Goal: Task Accomplishment & Management: Manage account settings

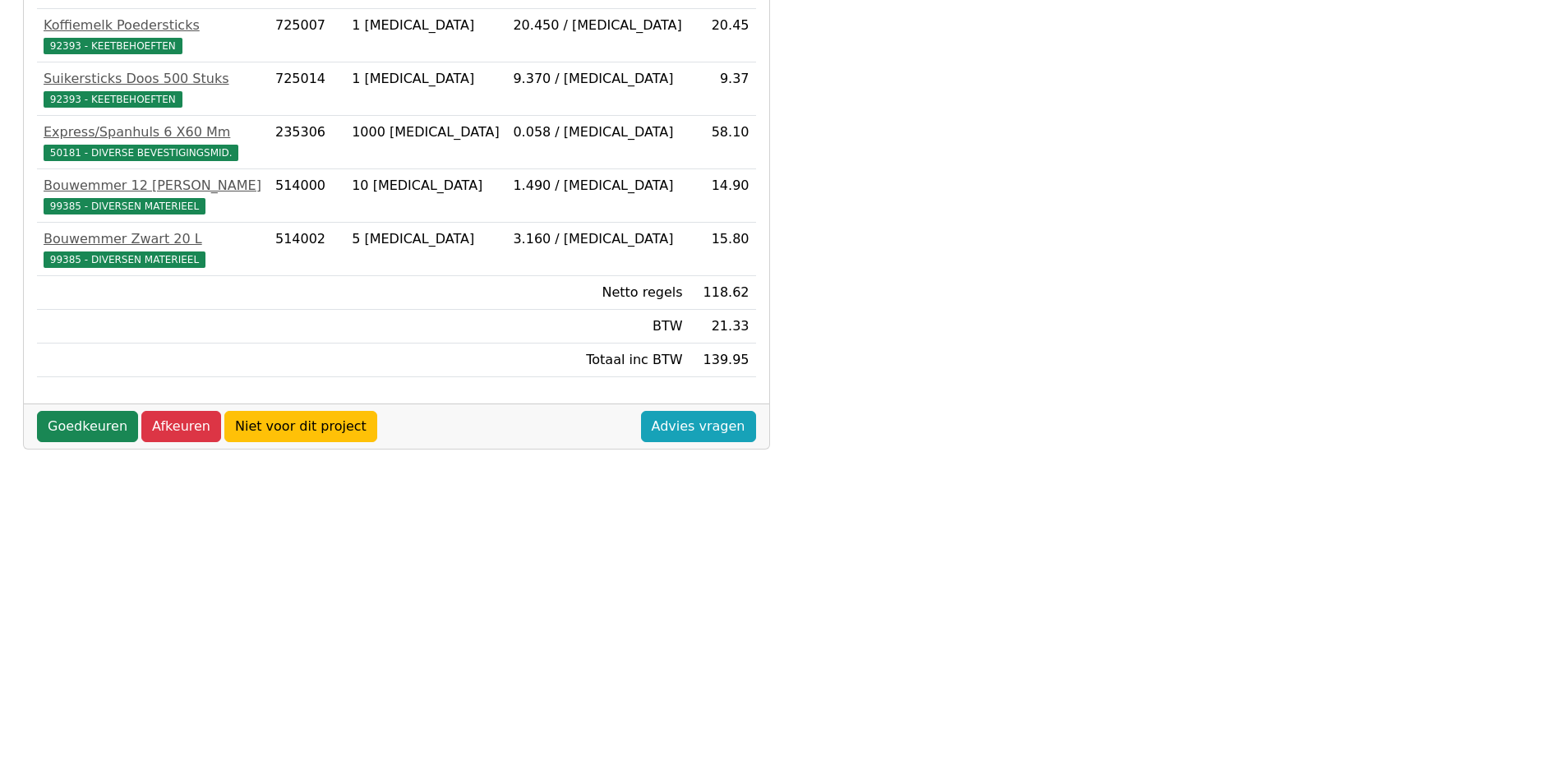
scroll to position [411, 0]
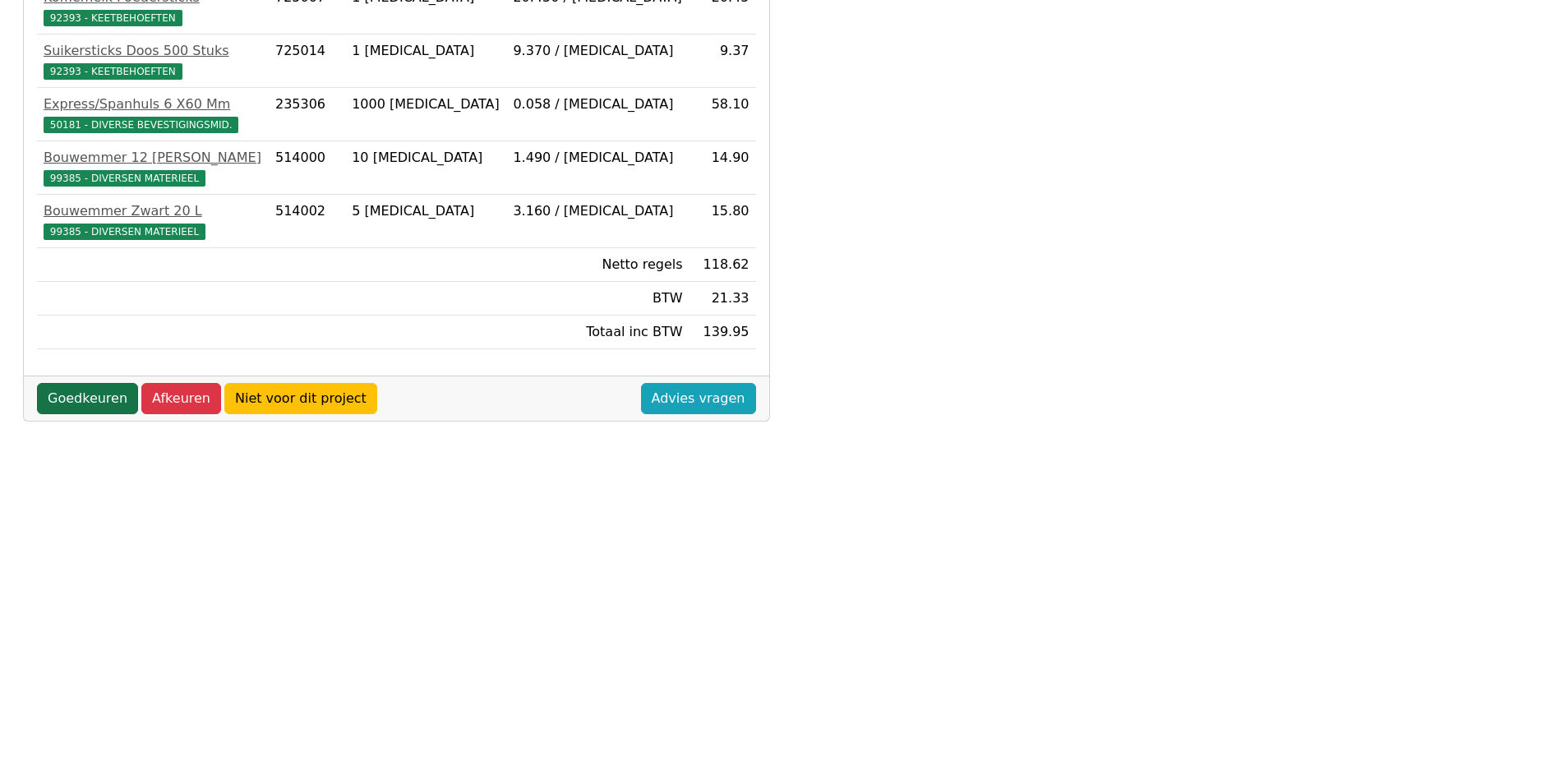
click at [96, 402] on link "Goedkeuren" at bounding box center [87, 398] width 101 height 31
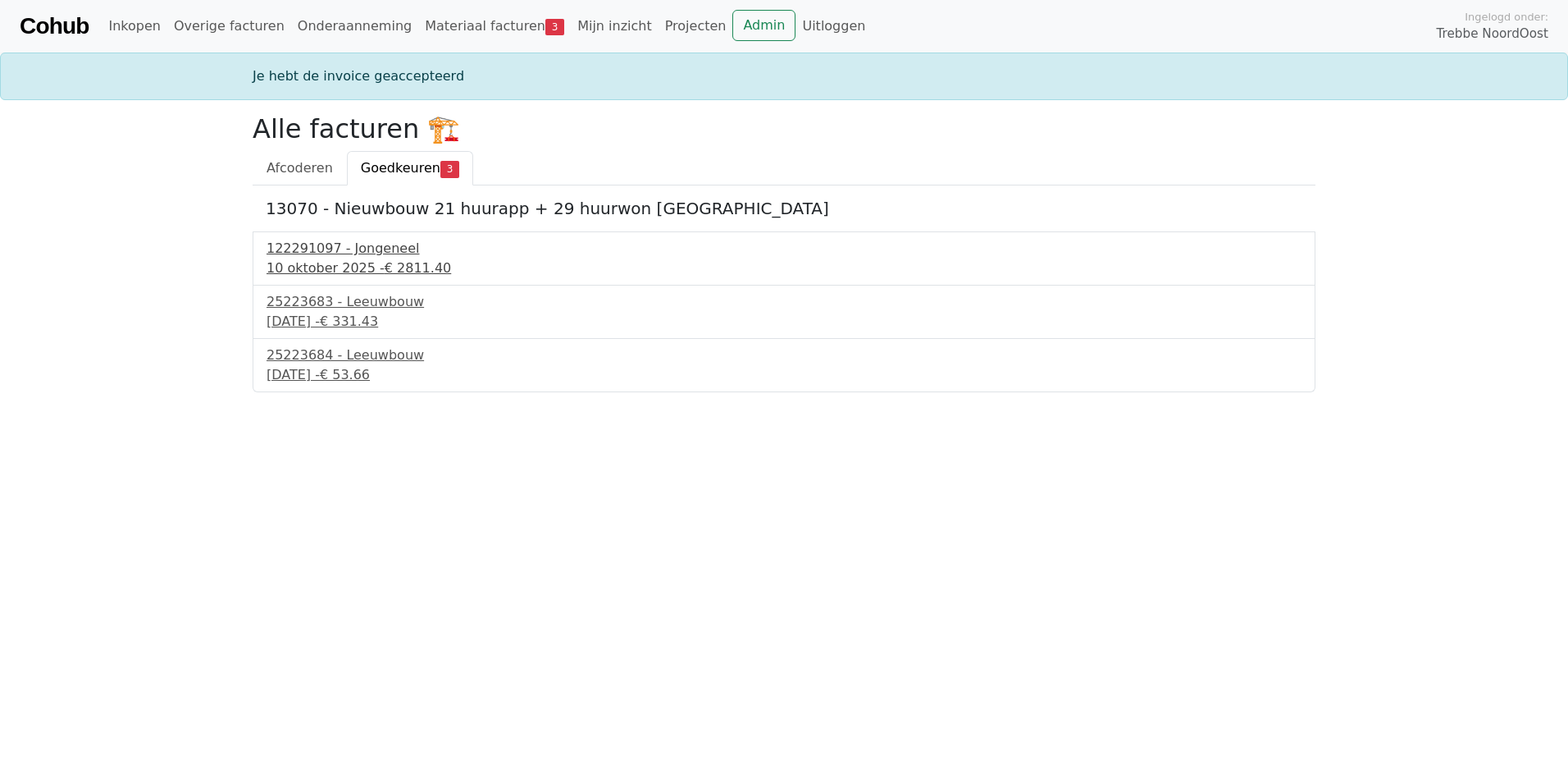
click at [342, 251] on div "122291097 - Jongeneel" at bounding box center [784, 249] width 1035 height 20
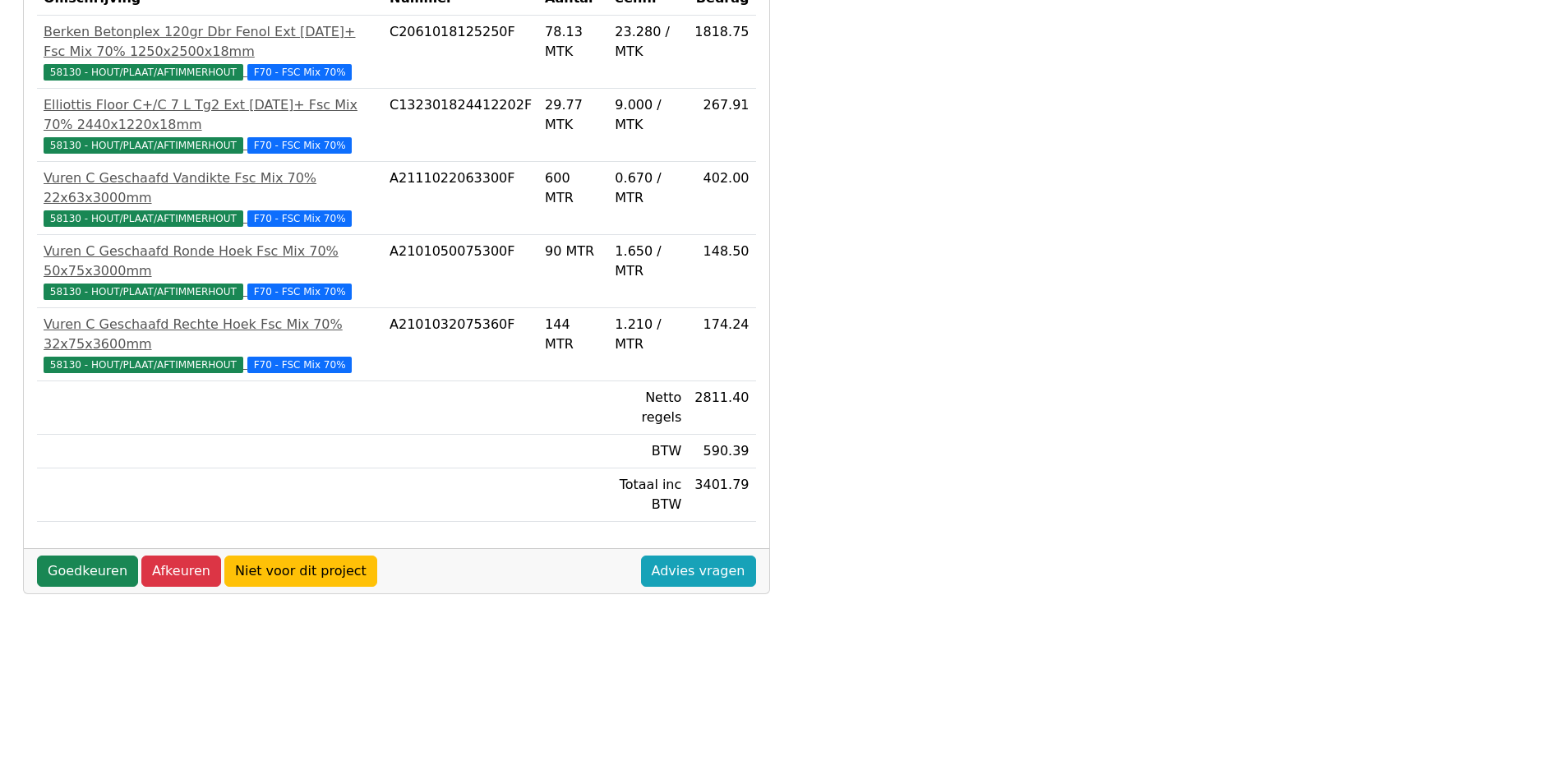
scroll to position [434, 0]
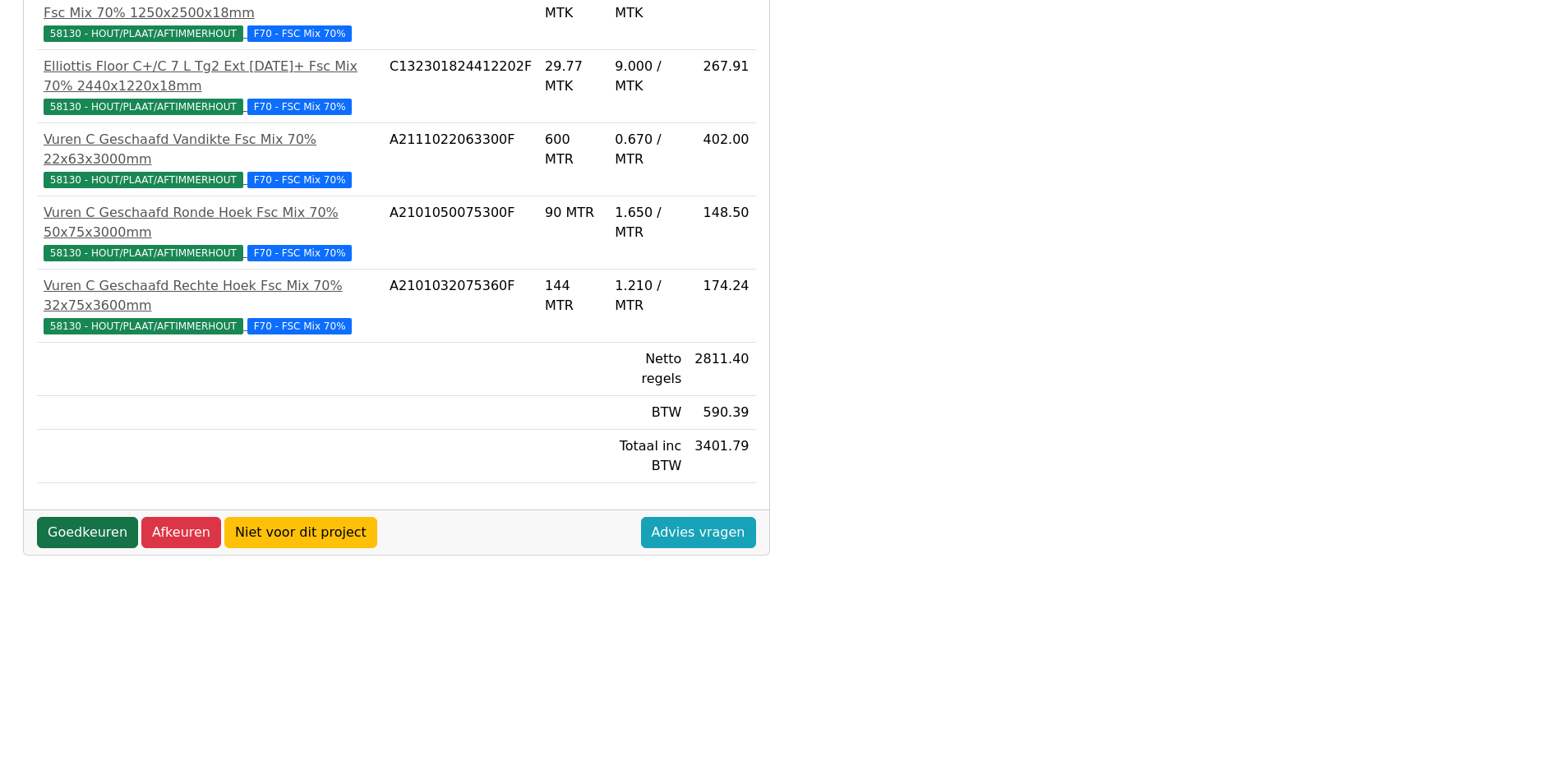
click at [92, 517] on link "Goedkeuren" at bounding box center [87, 532] width 101 height 31
click at [93, 517] on link "Goedkeuren" at bounding box center [87, 532] width 101 height 31
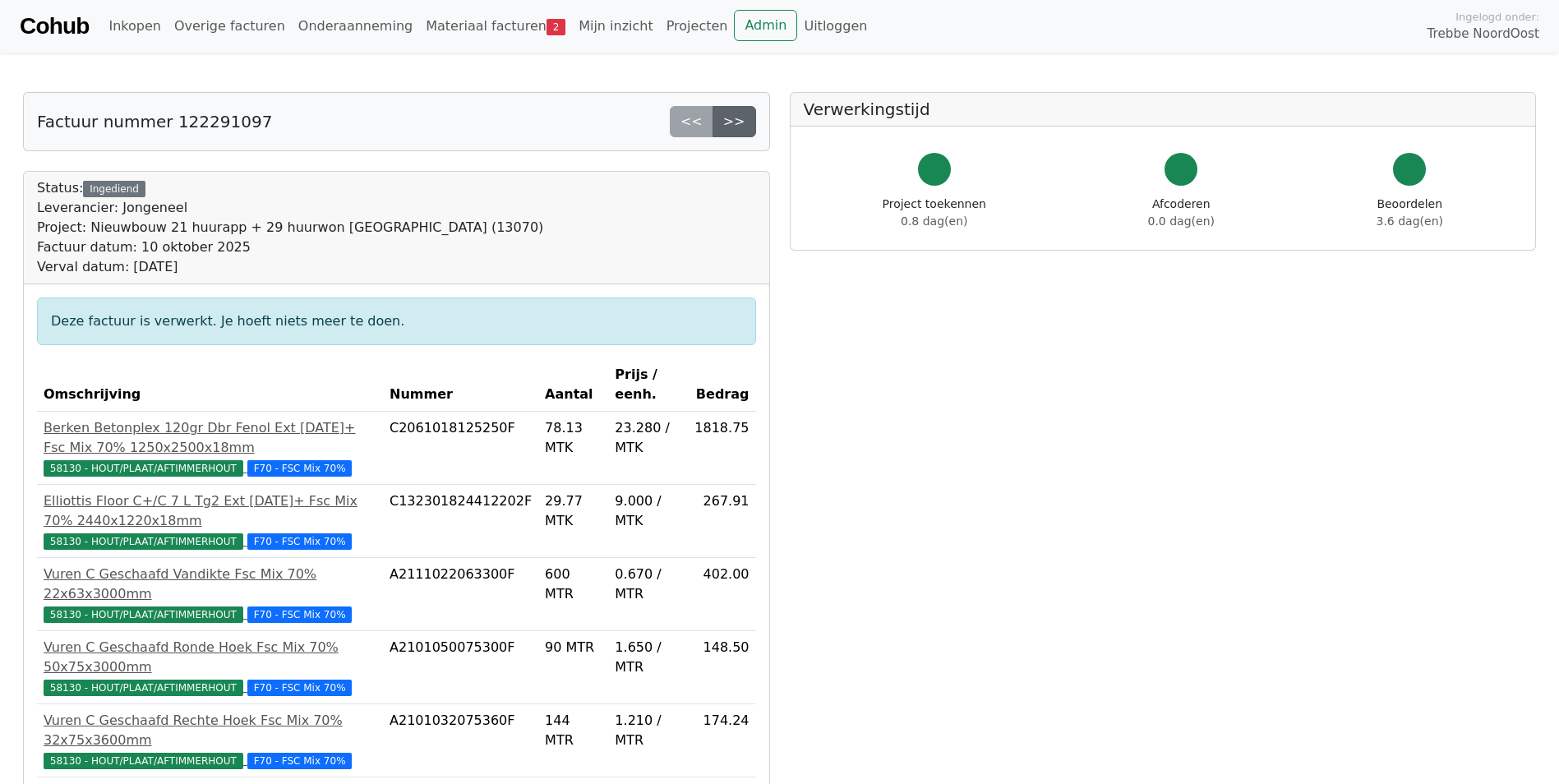
click at [745, 117] on link ">>" at bounding box center [735, 121] width 44 height 31
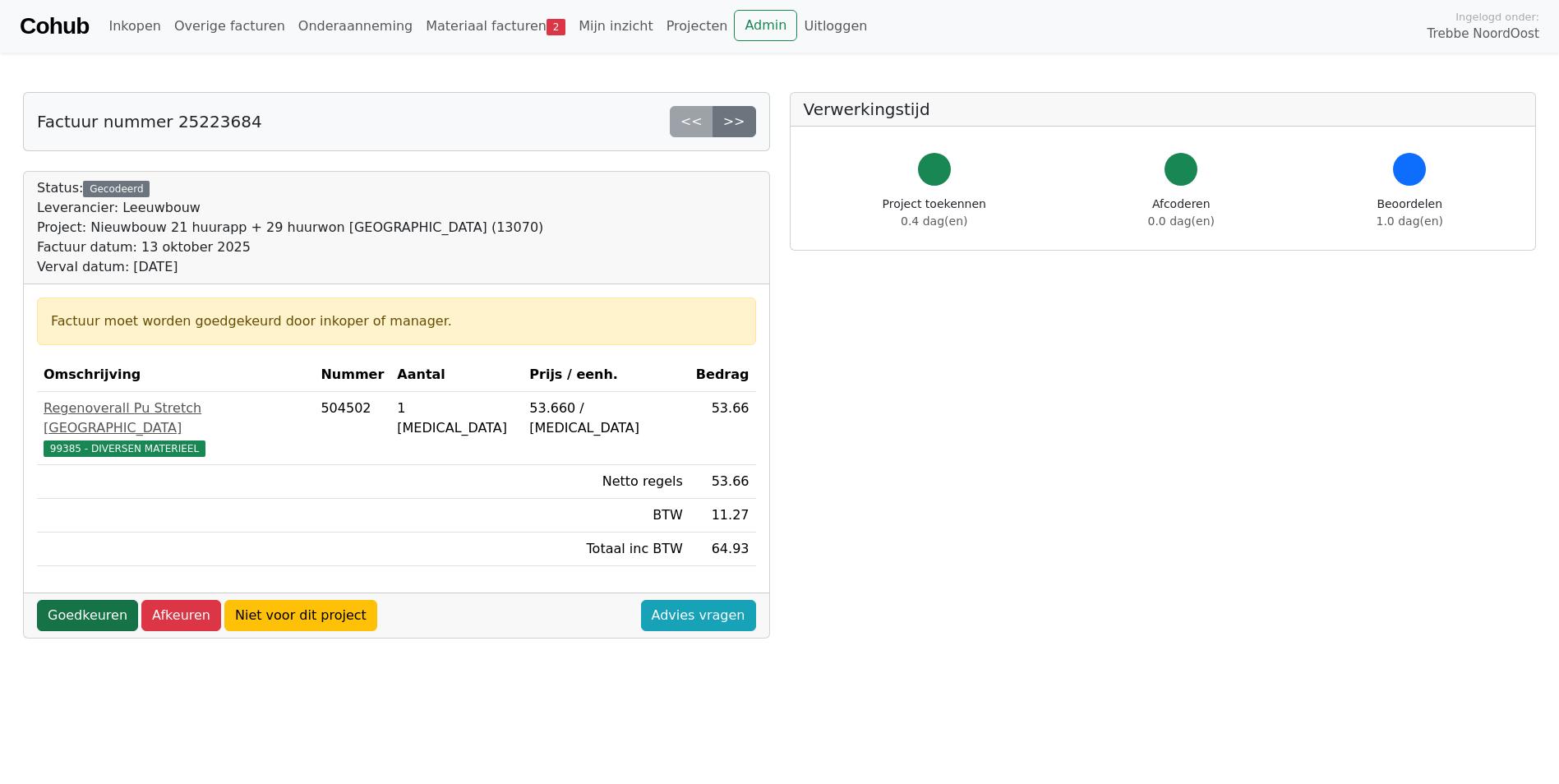
click at [61, 600] on link "Goedkeuren" at bounding box center [87, 615] width 101 height 31
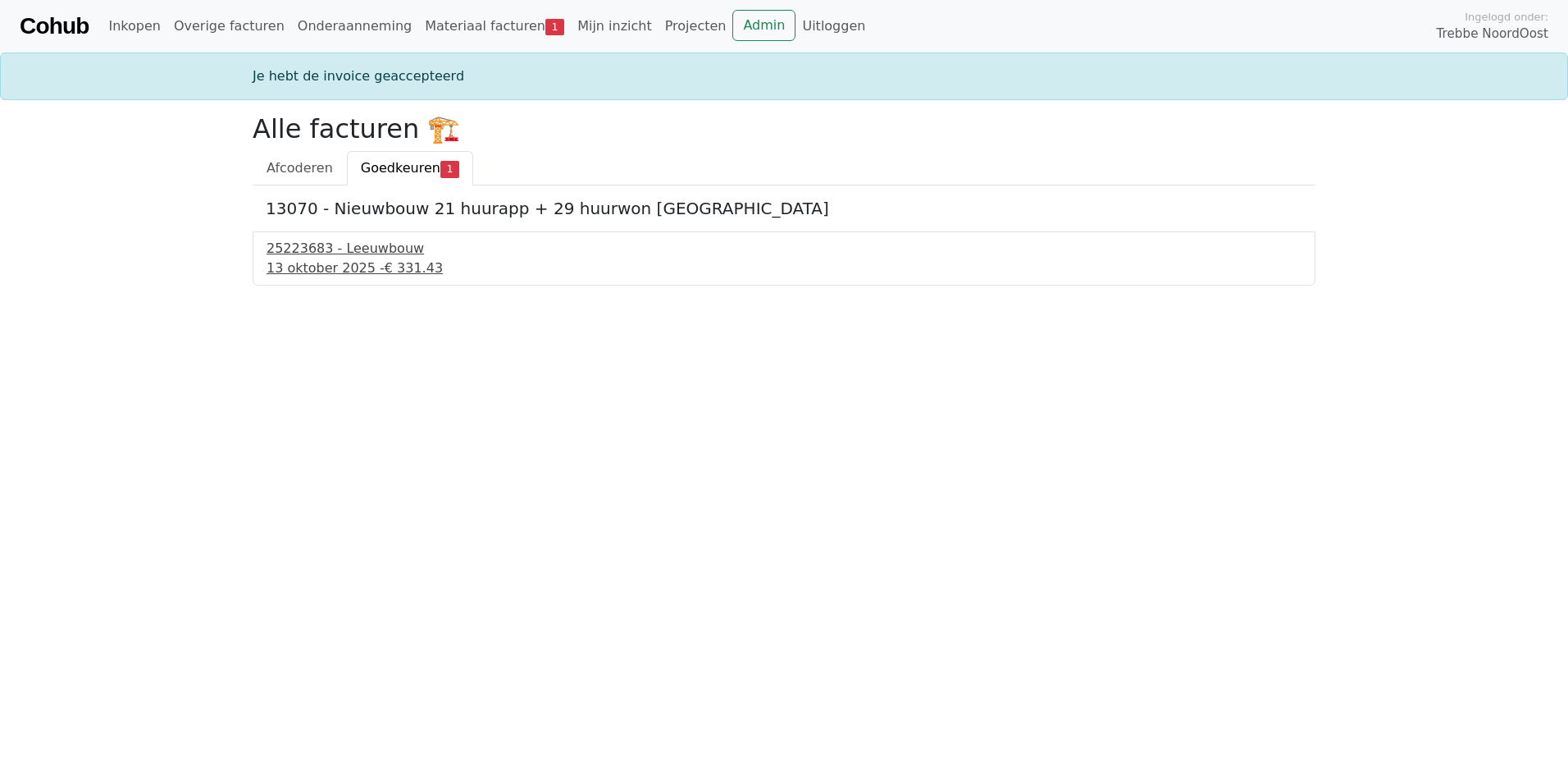
click at [309, 250] on div "25223683 - Leeuwbouw" at bounding box center [784, 249] width 1035 height 20
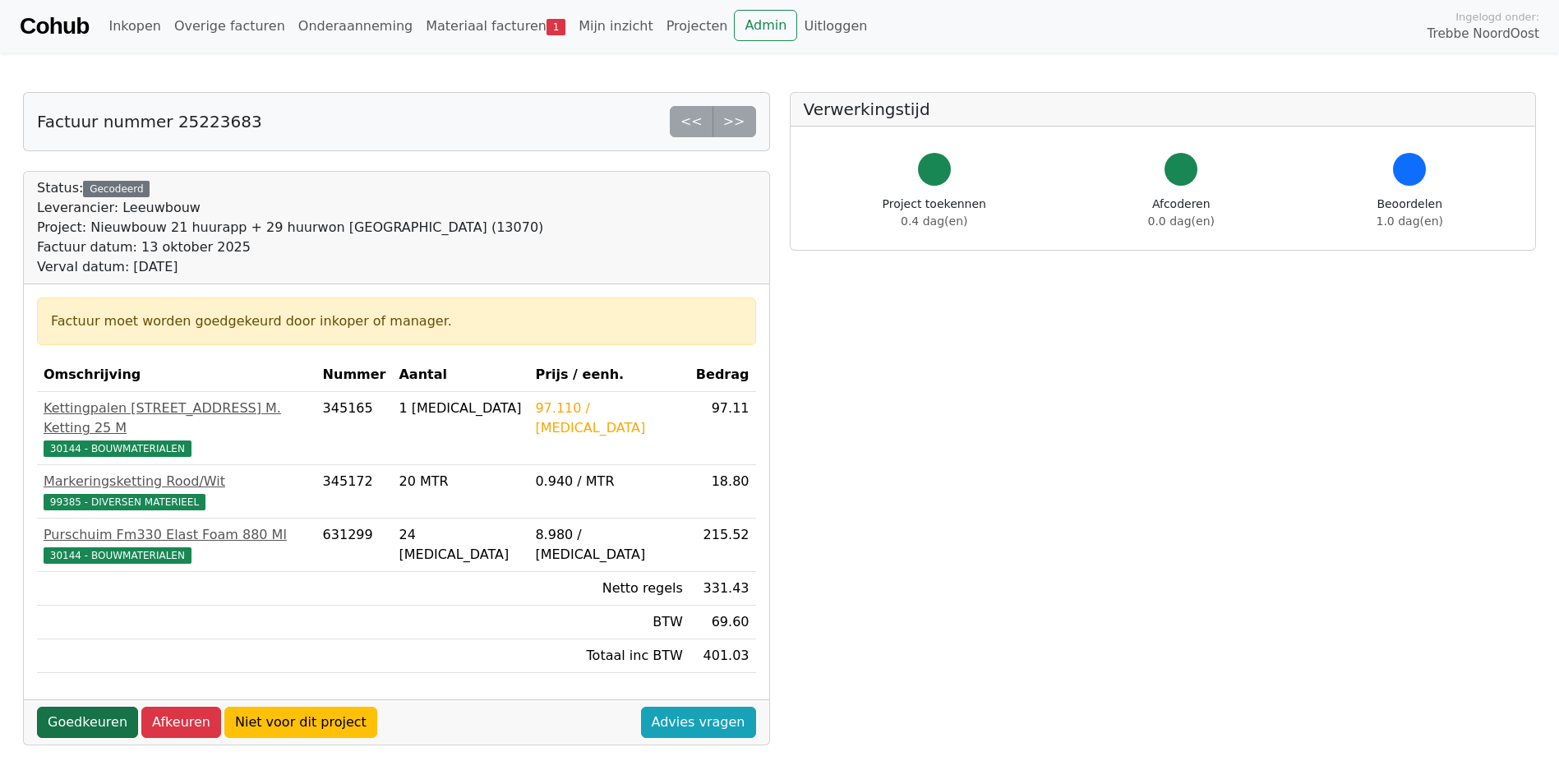
click at [91, 706] on link "Goedkeuren" at bounding box center [87, 721] width 101 height 31
